Goal: Use online tool/utility: Utilize a website feature to perform a specific function

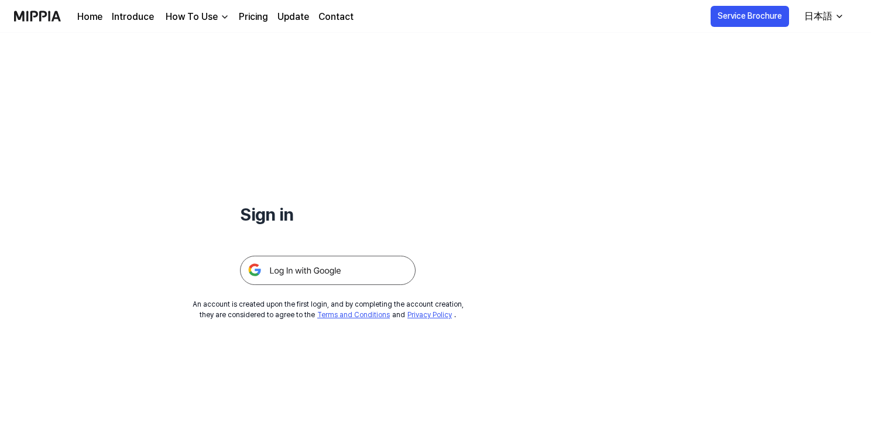
click at [319, 267] on img at bounding box center [328, 270] width 176 height 29
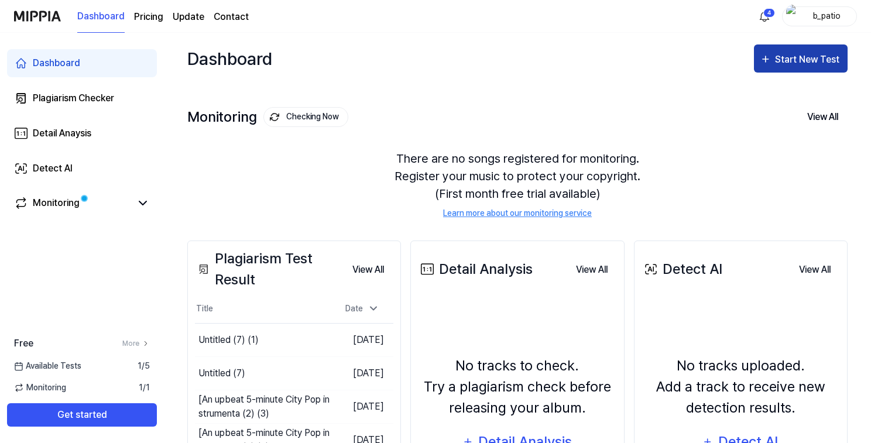
click at [780, 64] on div "Start New Test" at bounding box center [808, 59] width 67 height 15
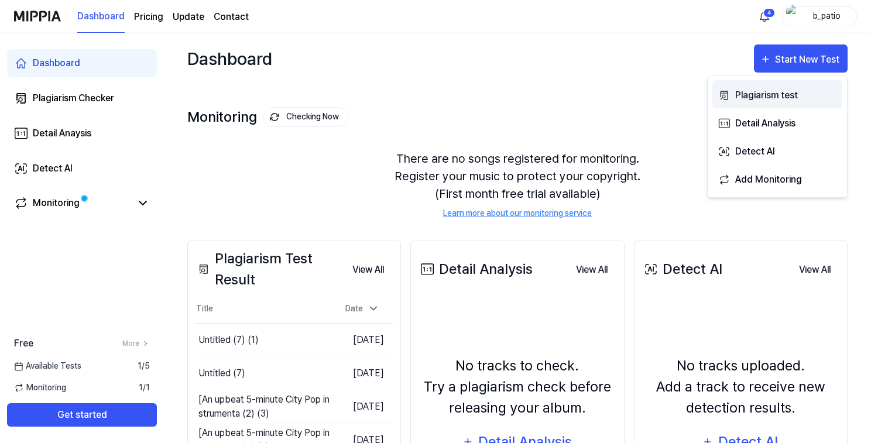
click at [765, 92] on div "Plagiarism test" at bounding box center [786, 95] width 102 height 15
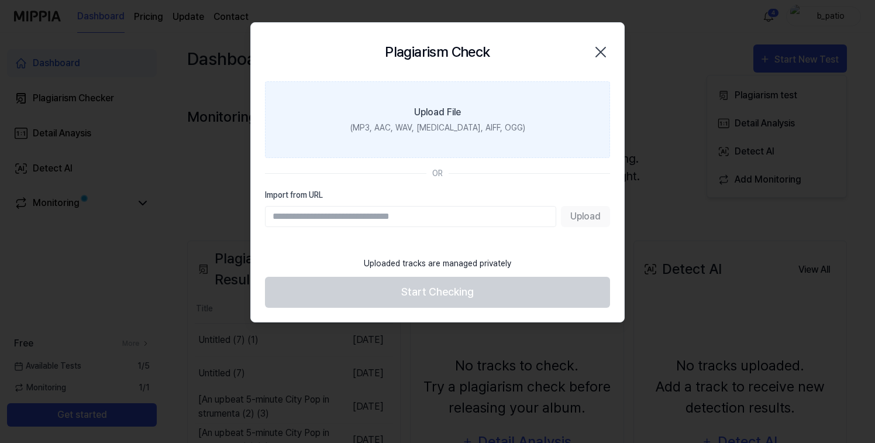
click at [438, 115] on div "Upload File" at bounding box center [437, 112] width 47 height 14
click at [0, 0] on input "Upload File (MP3, AAC, WAV, [MEDICAL_DATA], AIFF, OGG)" at bounding box center [0, 0] width 0 height 0
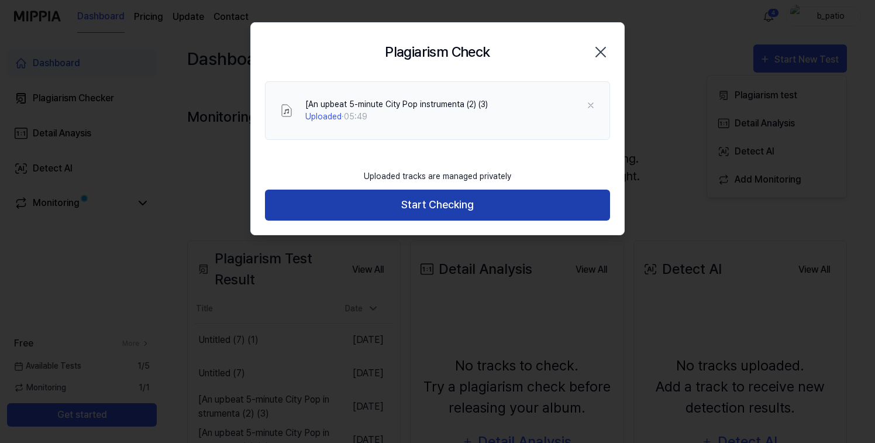
click at [412, 204] on button "Start Checking" at bounding box center [437, 205] width 345 height 31
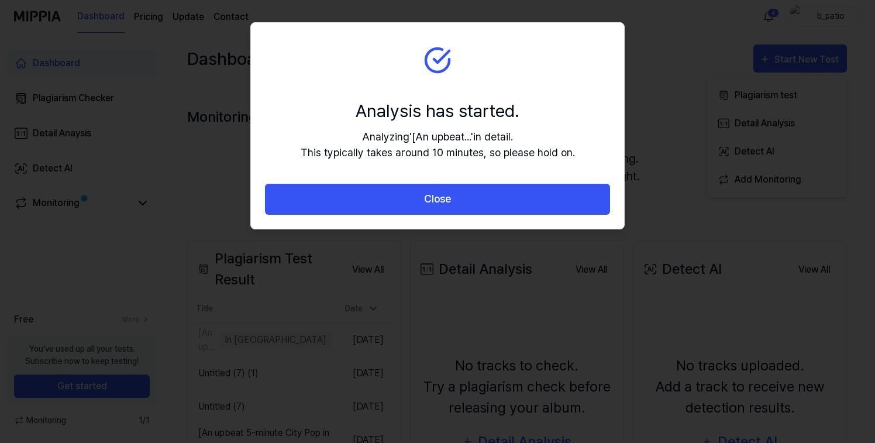
click at [423, 197] on button "Close" at bounding box center [437, 199] width 345 height 31
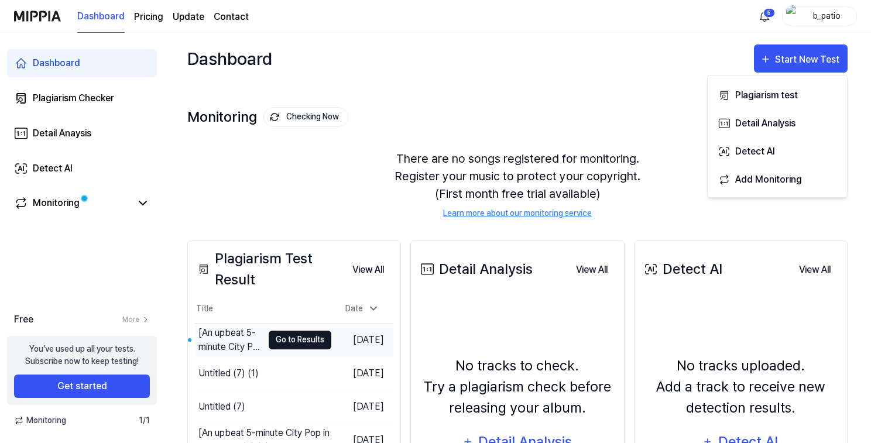
click at [293, 337] on button "Go to Results" at bounding box center [300, 340] width 63 height 19
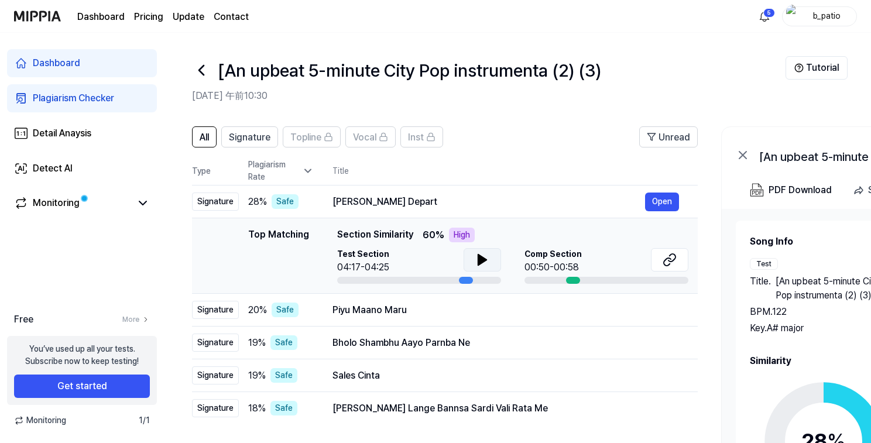
click at [480, 255] on icon at bounding box center [482, 260] width 14 height 14
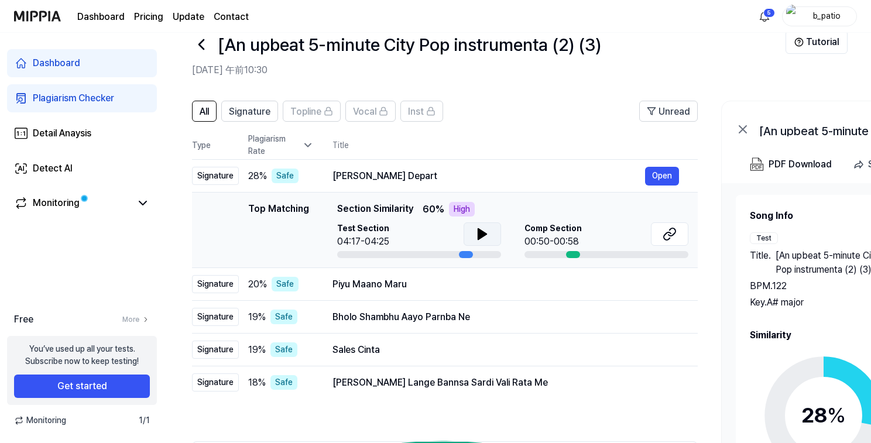
scroll to position [2, 0]
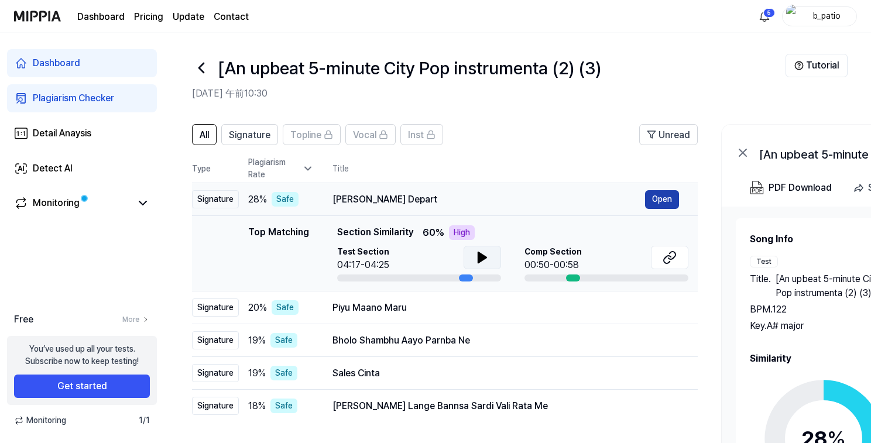
click at [666, 198] on button "Open" at bounding box center [662, 199] width 34 height 19
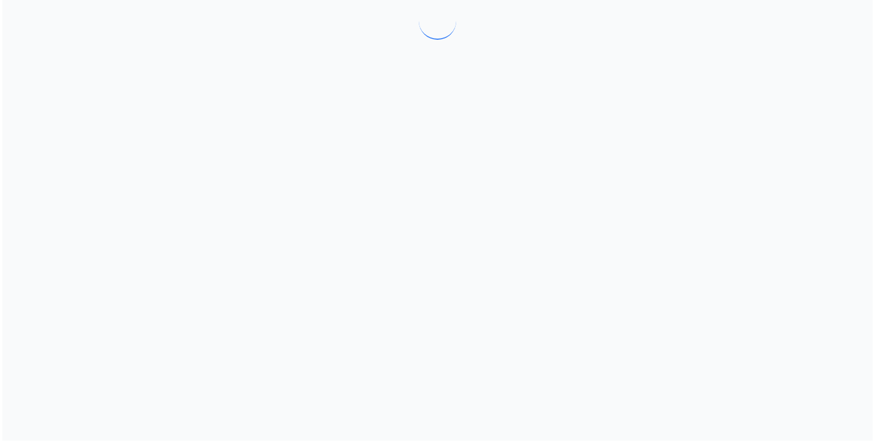
scroll to position [0, 0]
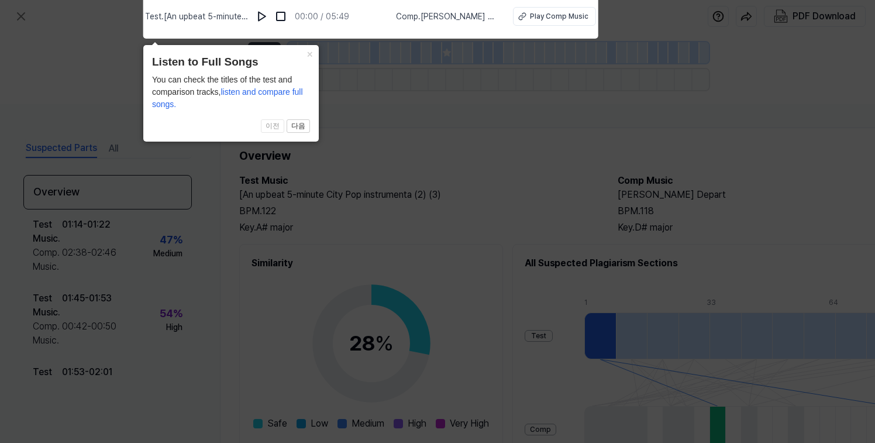
click at [529, 132] on icon at bounding box center [437, 218] width 875 height 449
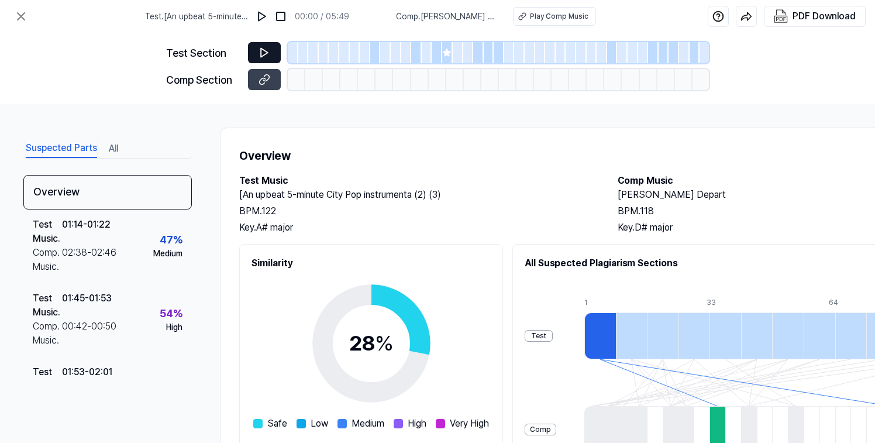
click at [263, 50] on icon at bounding box center [265, 53] width 12 height 12
click at [263, 13] on img at bounding box center [262, 17] width 12 height 12
click at [374, 49] on div at bounding box center [375, 52] width 11 height 21
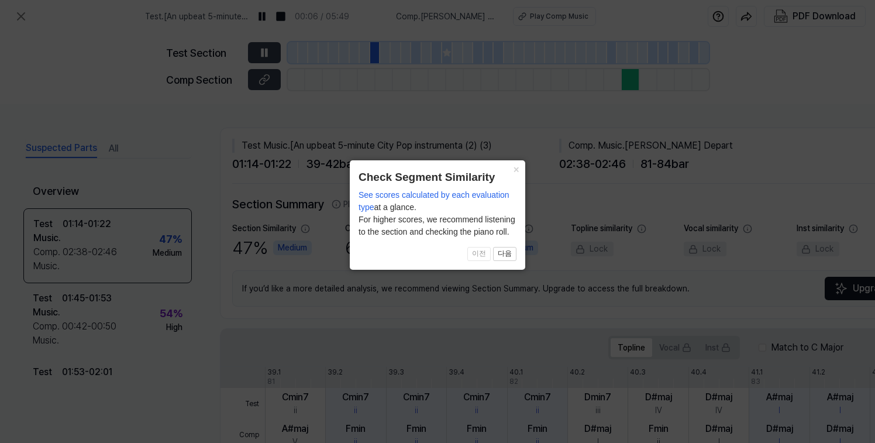
click at [515, 167] on button "×" at bounding box center [516, 168] width 19 height 16
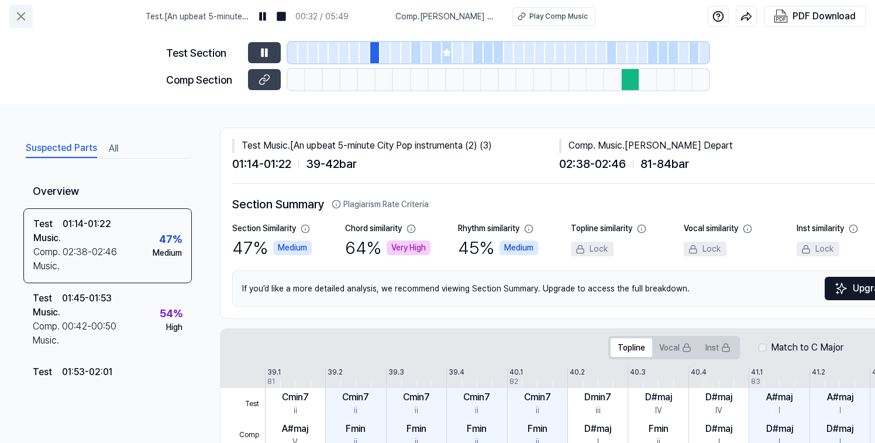
click at [20, 16] on icon at bounding box center [21, 16] width 7 height 7
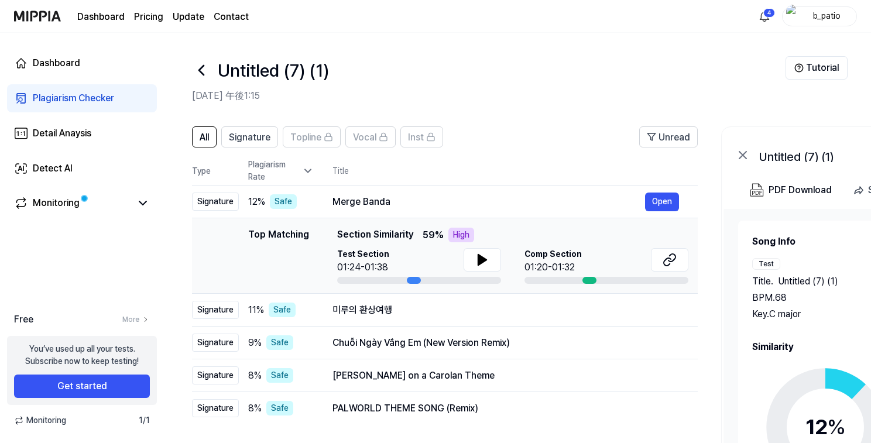
scroll to position [2472, 0]
